Goal: Browse casually: Explore the website without a specific task or goal

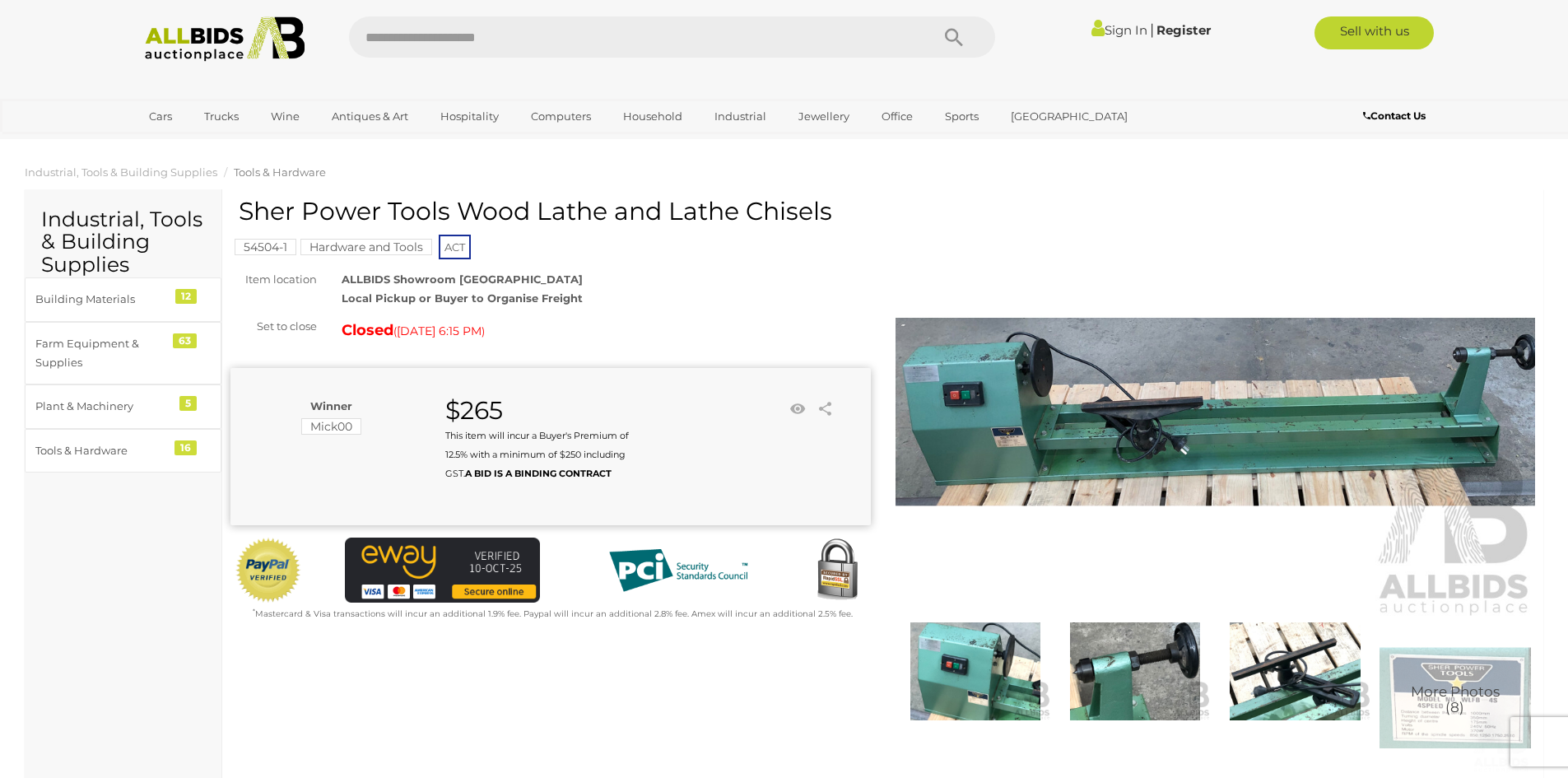
click at [1503, 57] on div "Sign In |" at bounding box center [784, 33] width 1568 height 66
click at [210, 34] on img at bounding box center [225, 39] width 179 height 46
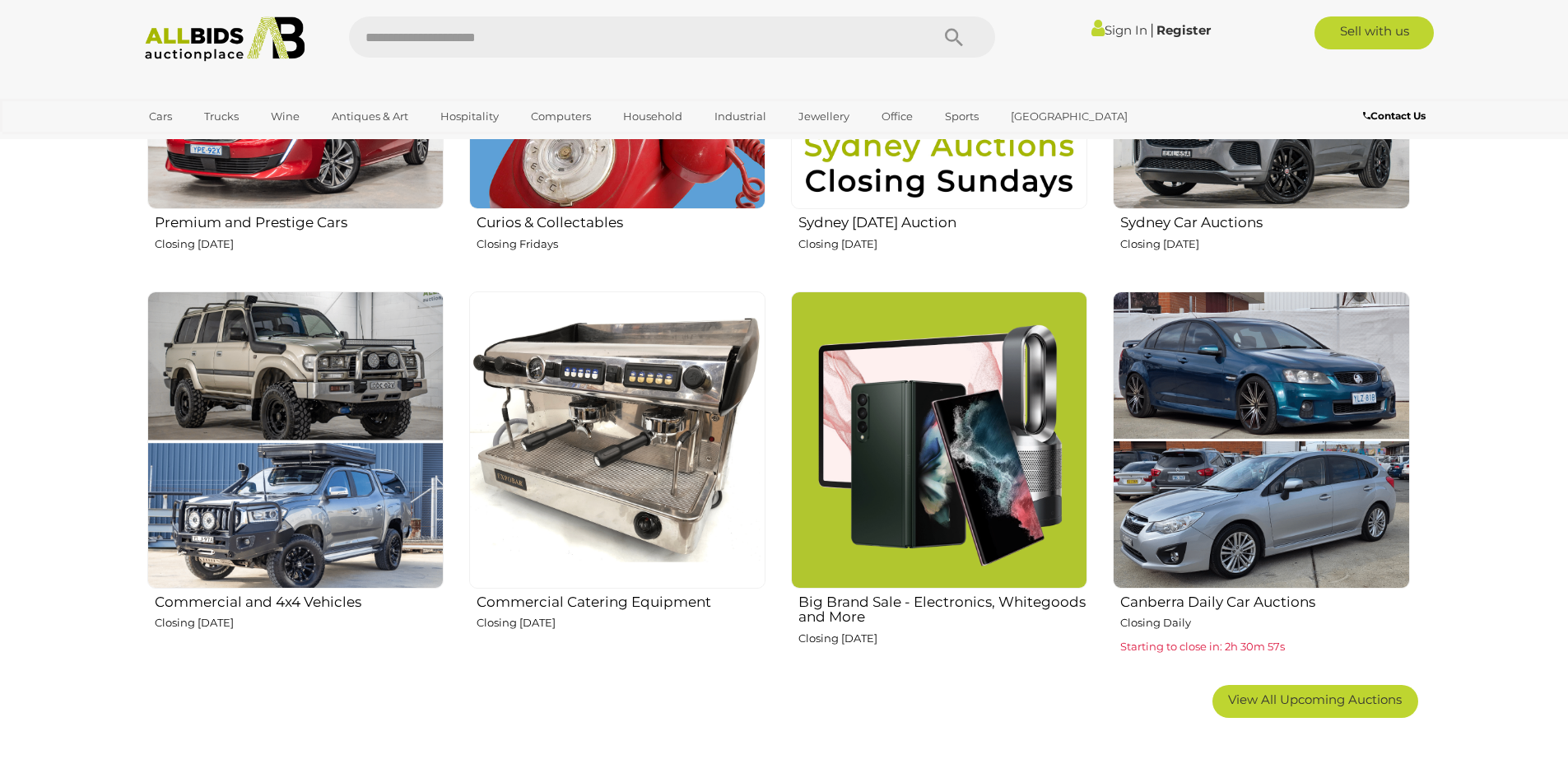
scroll to position [906, 0]
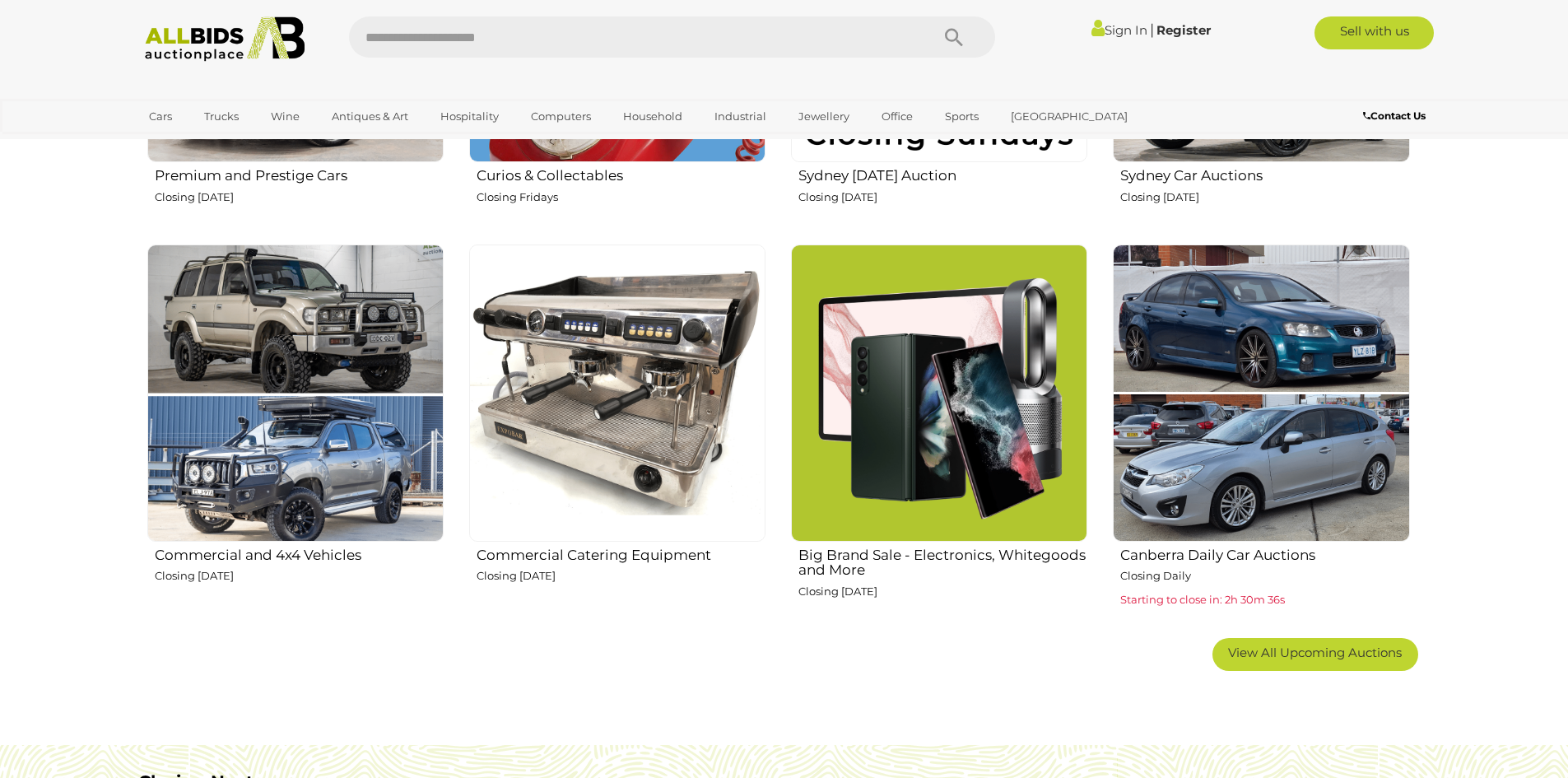
drag, startPoint x: 95, startPoint y: 395, endPoint x: 112, endPoint y: 398, distance: 17.3
click at [95, 399] on section "Australia's trusted home of unique online auctions All Auctions are listed for …" at bounding box center [784, 199] width 1568 height 1059
click at [1322, 651] on span "View All Upcoming Auctions" at bounding box center [1315, 652] width 174 height 15
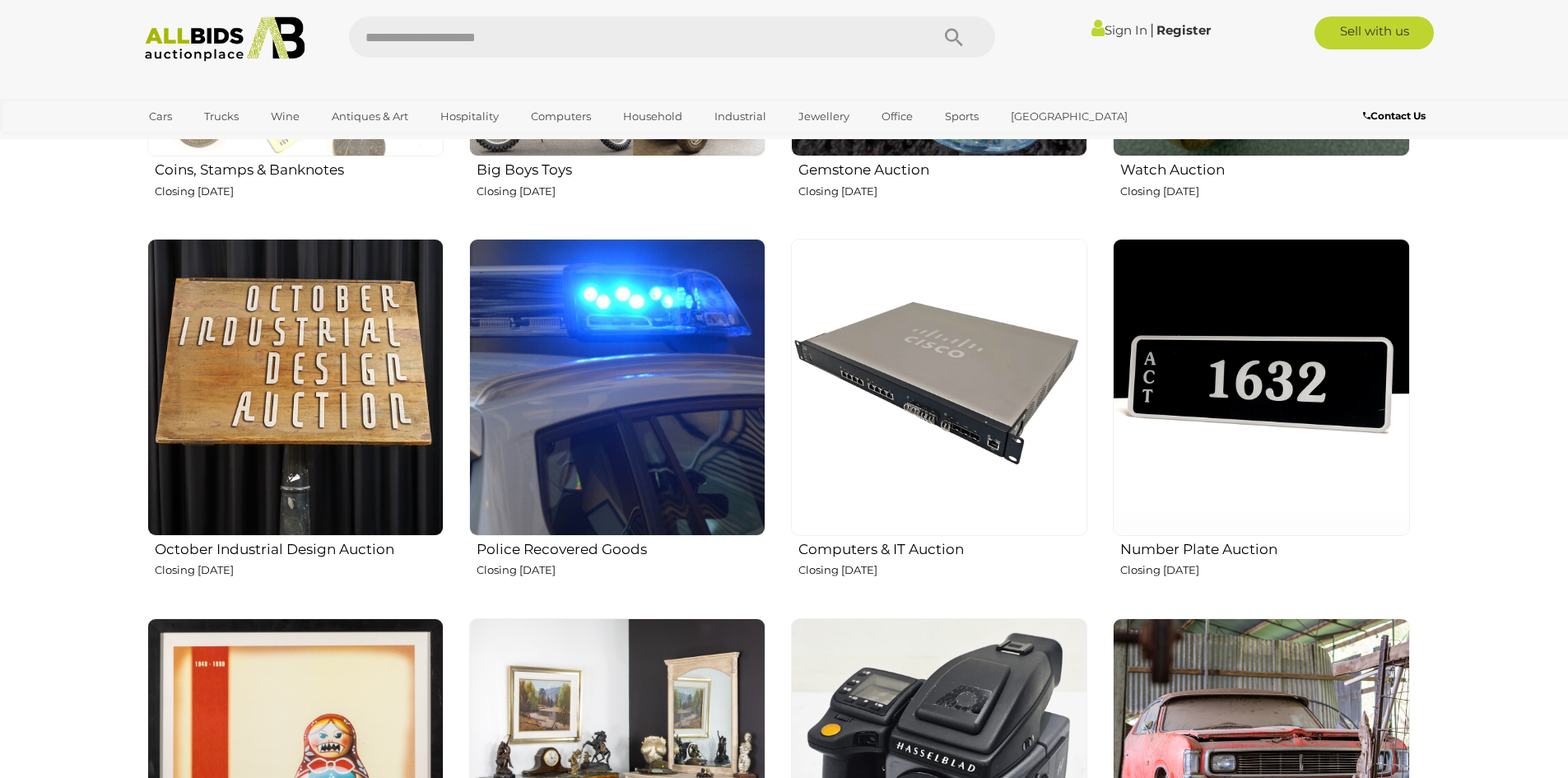
scroll to position [2306, 0]
